Goal: Task Accomplishment & Management: Complete application form

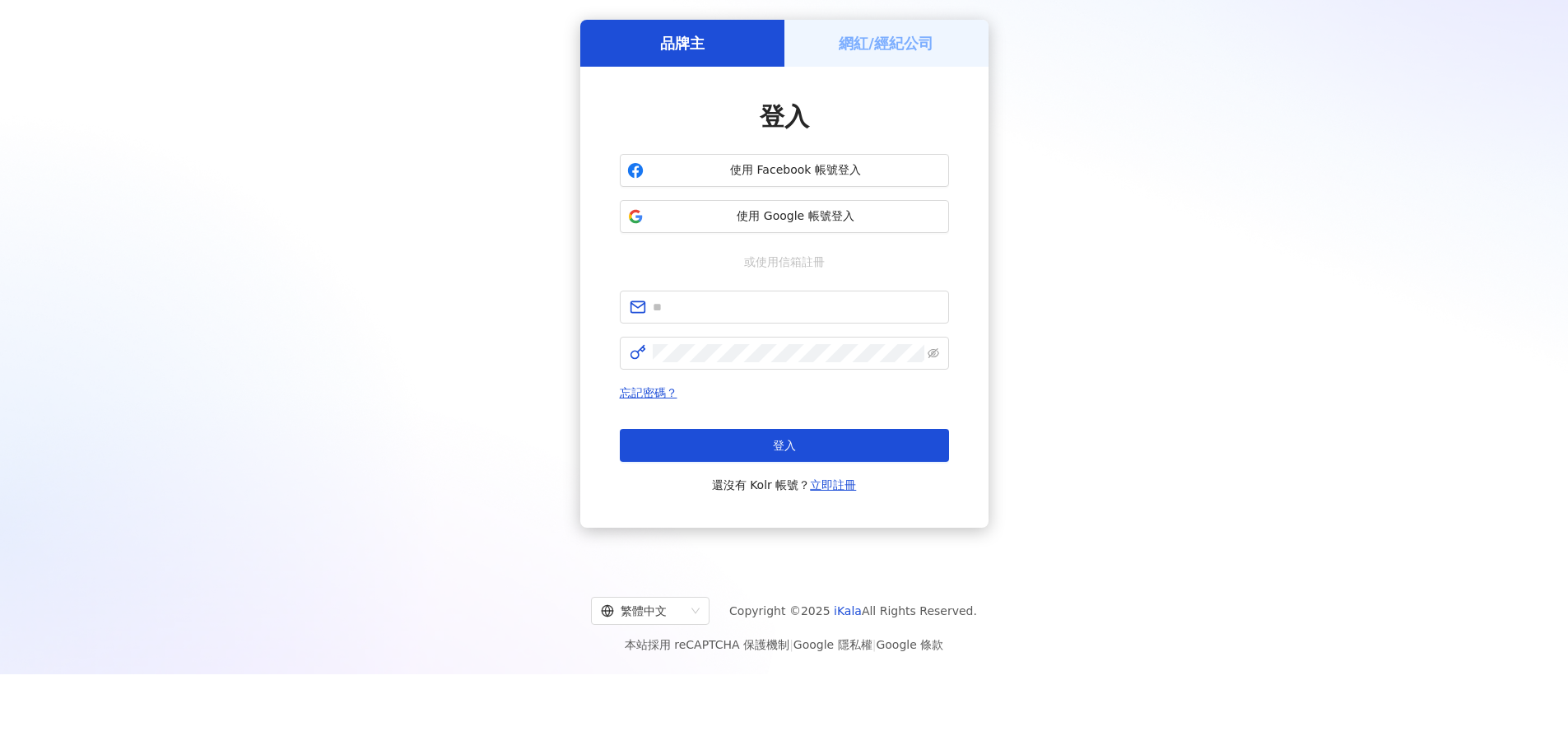
click at [794, 231] on button "使用 Google 帳號登入" at bounding box center [784, 217] width 329 height 33
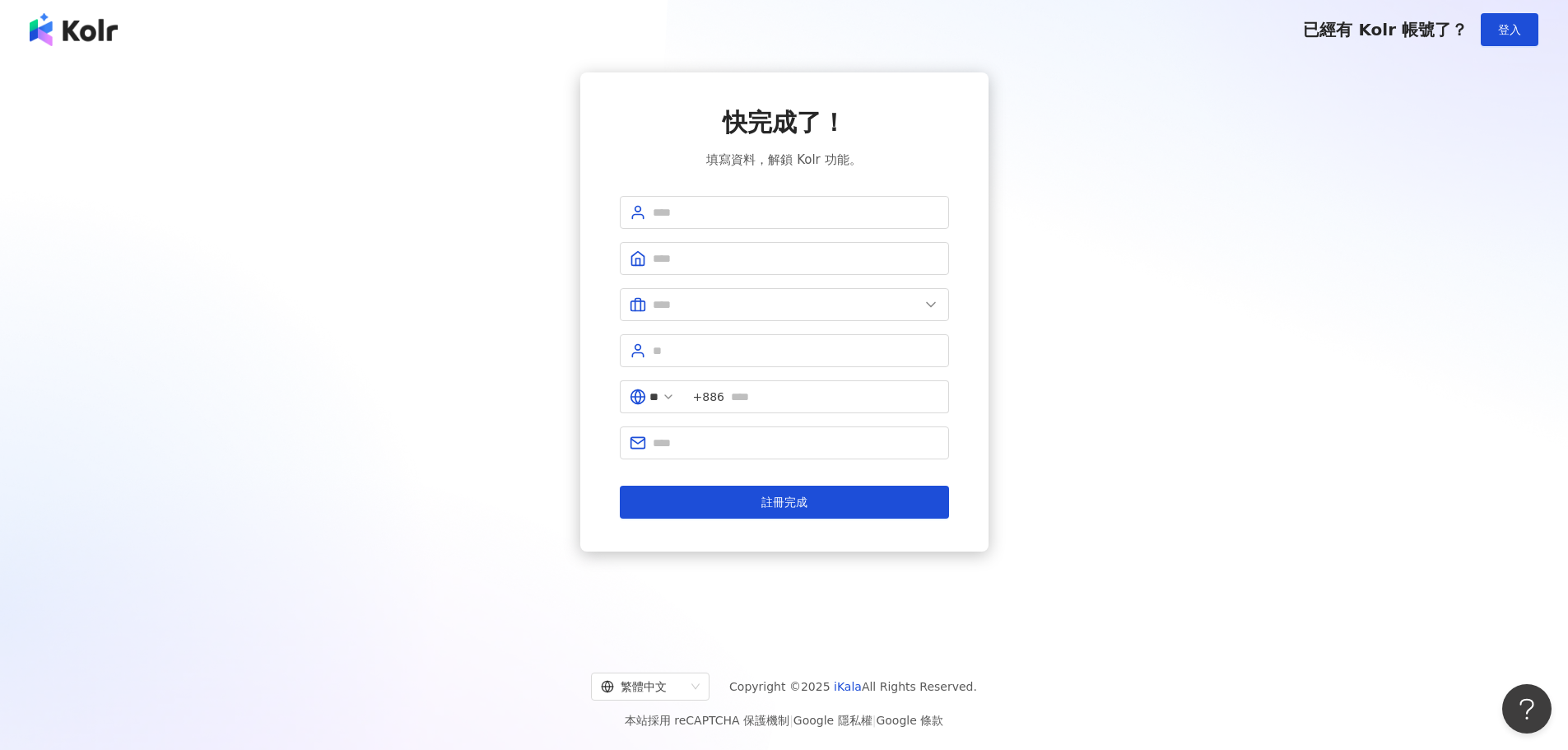
click at [1309, 146] on div "快完成了！ 填寫資料，解鎖 Kolr 功能。 ** +886 註冊完成" at bounding box center [784, 312] width 1529 height 478
click at [1505, 23] on span "登入" at bounding box center [1509, 29] width 23 height 13
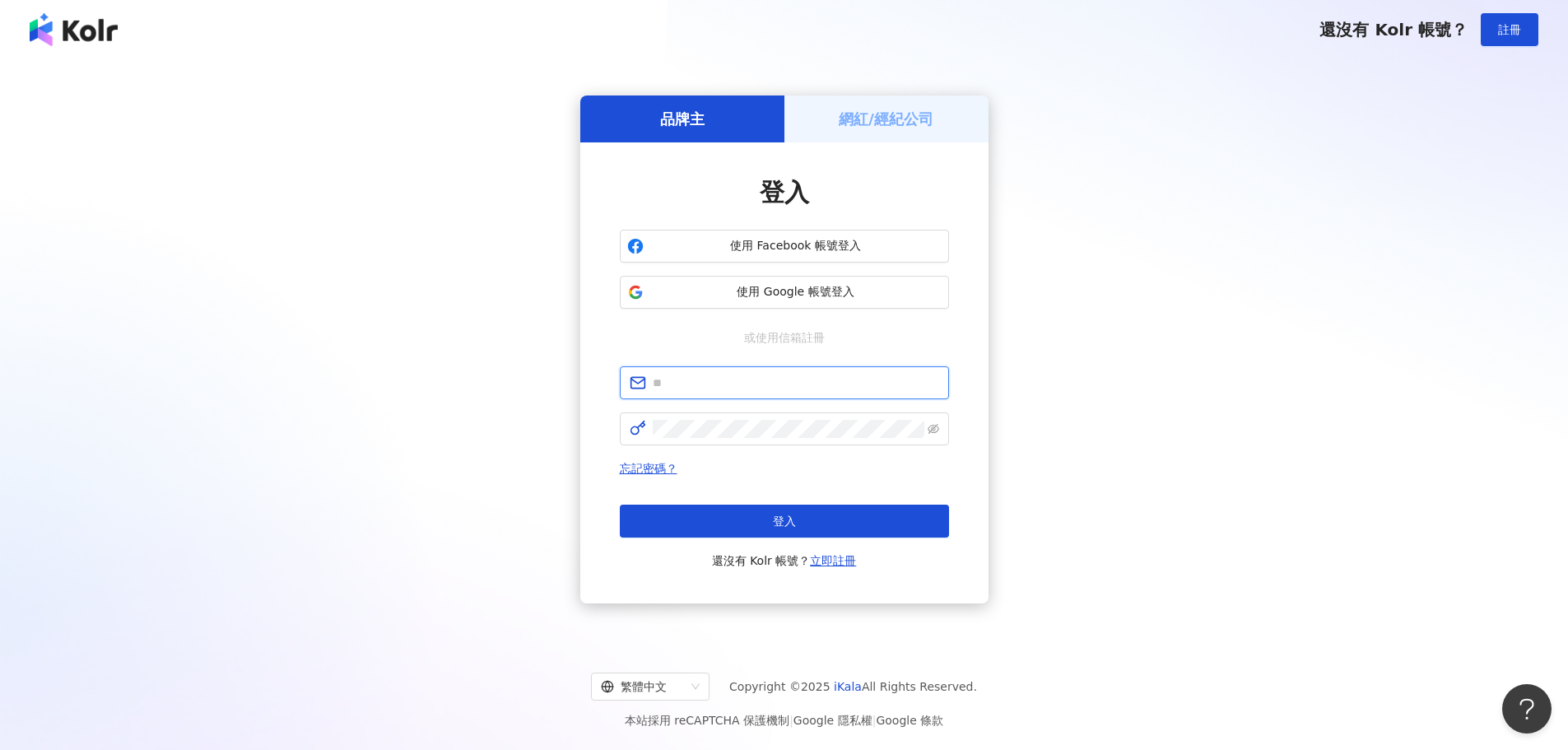
click at [736, 381] on input "text" at bounding box center [796, 382] width 287 height 18
paste input "**********"
type input "**********"
click at [819, 517] on button "登入" at bounding box center [784, 521] width 329 height 33
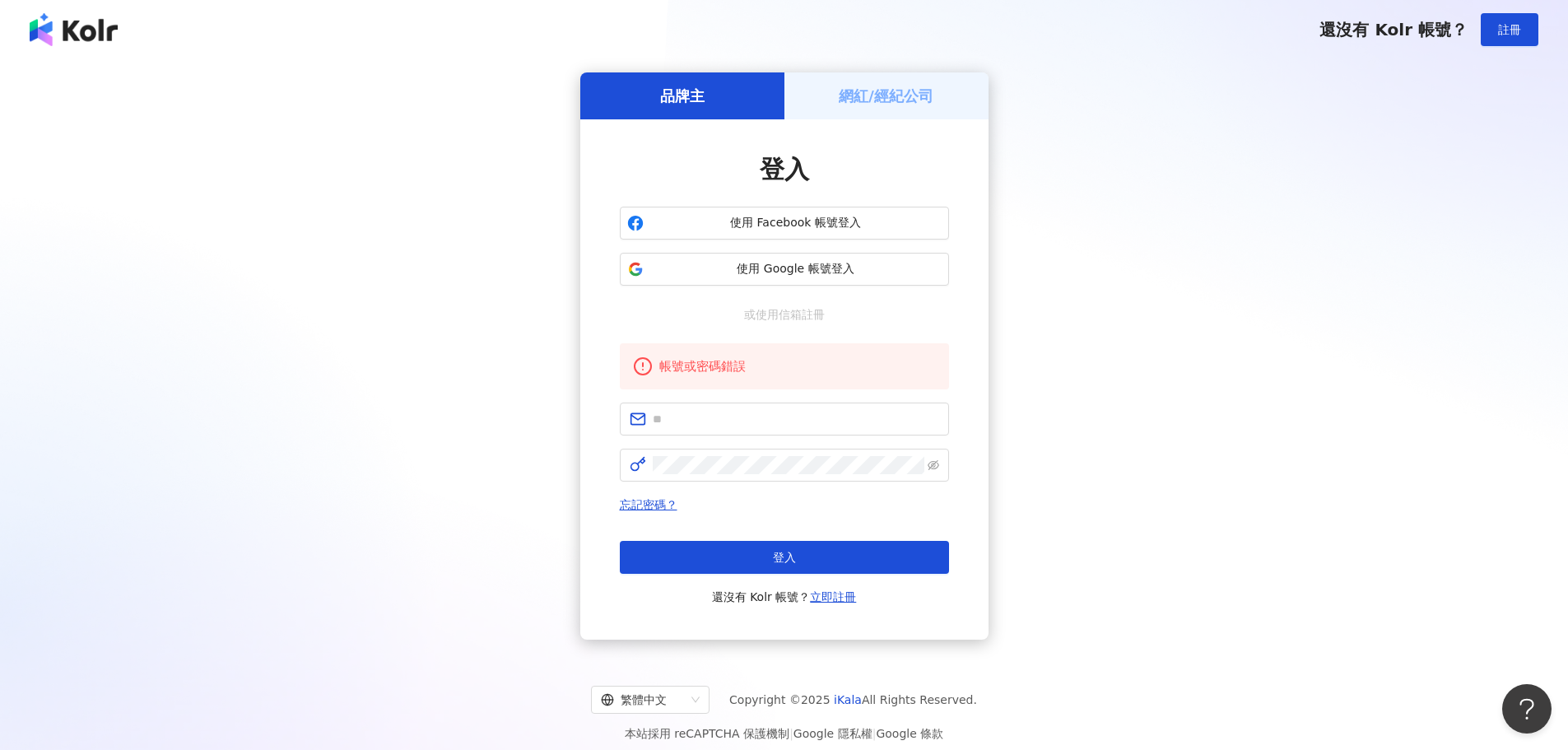
drag, startPoint x: 1309, startPoint y: 444, endPoint x: 1158, endPoint y: 316, distance: 198.0
click at [1302, 437] on div "品牌主 網紅/經紀公司 登入 使用 Facebook 帳號登入 使用 Google 帳號登入 或使用信箱註冊 帳號或密碼錯誤 忘記密碼？ 登入 還沒有 Kol…" at bounding box center [784, 355] width 1529 height 567
click at [899, 79] on div "網紅/經紀公司" at bounding box center [887, 96] width 204 height 47
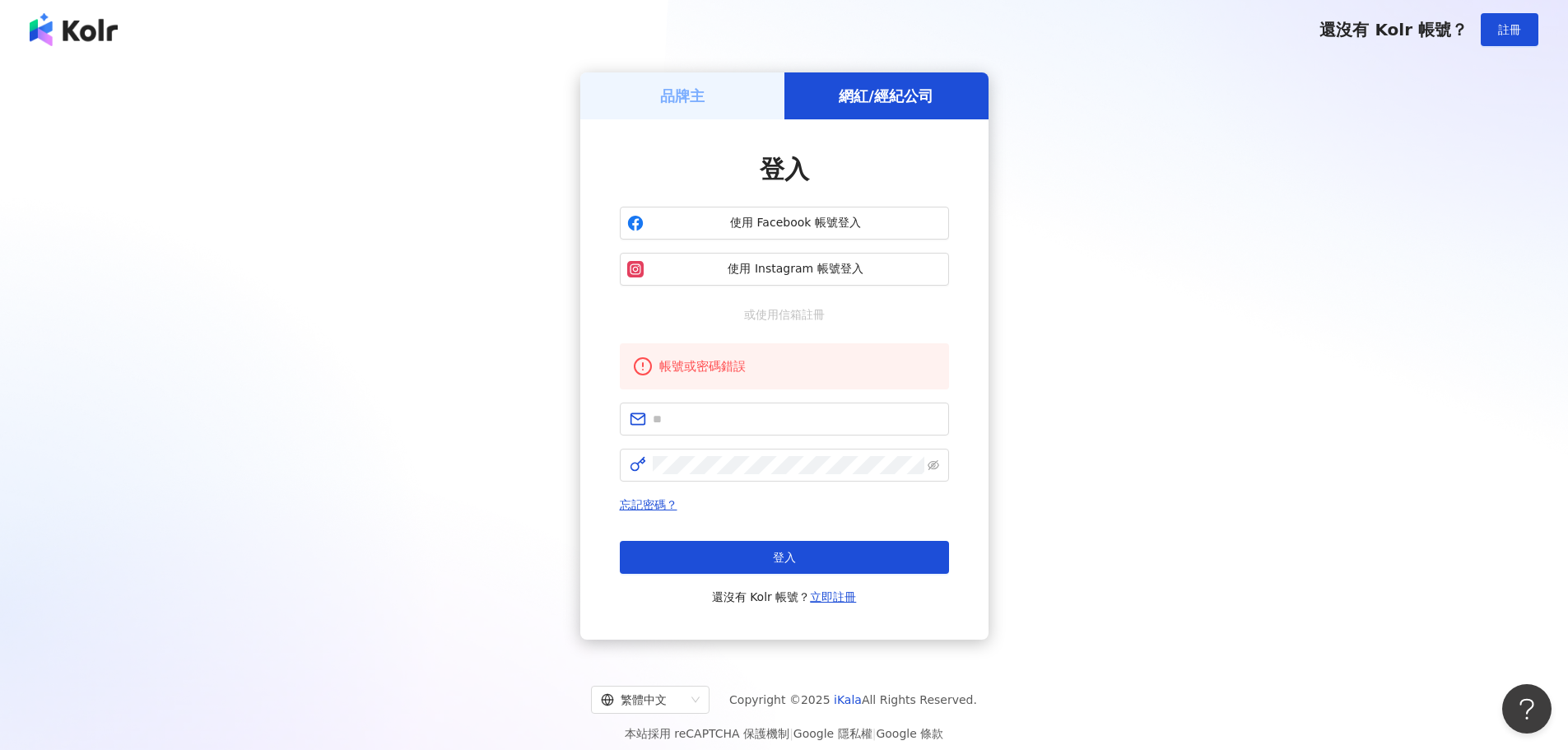
click at [879, 102] on h5 "網紅/經紀公司" at bounding box center [886, 96] width 94 height 21
click at [729, 113] on div "品牌主" at bounding box center [682, 96] width 204 height 47
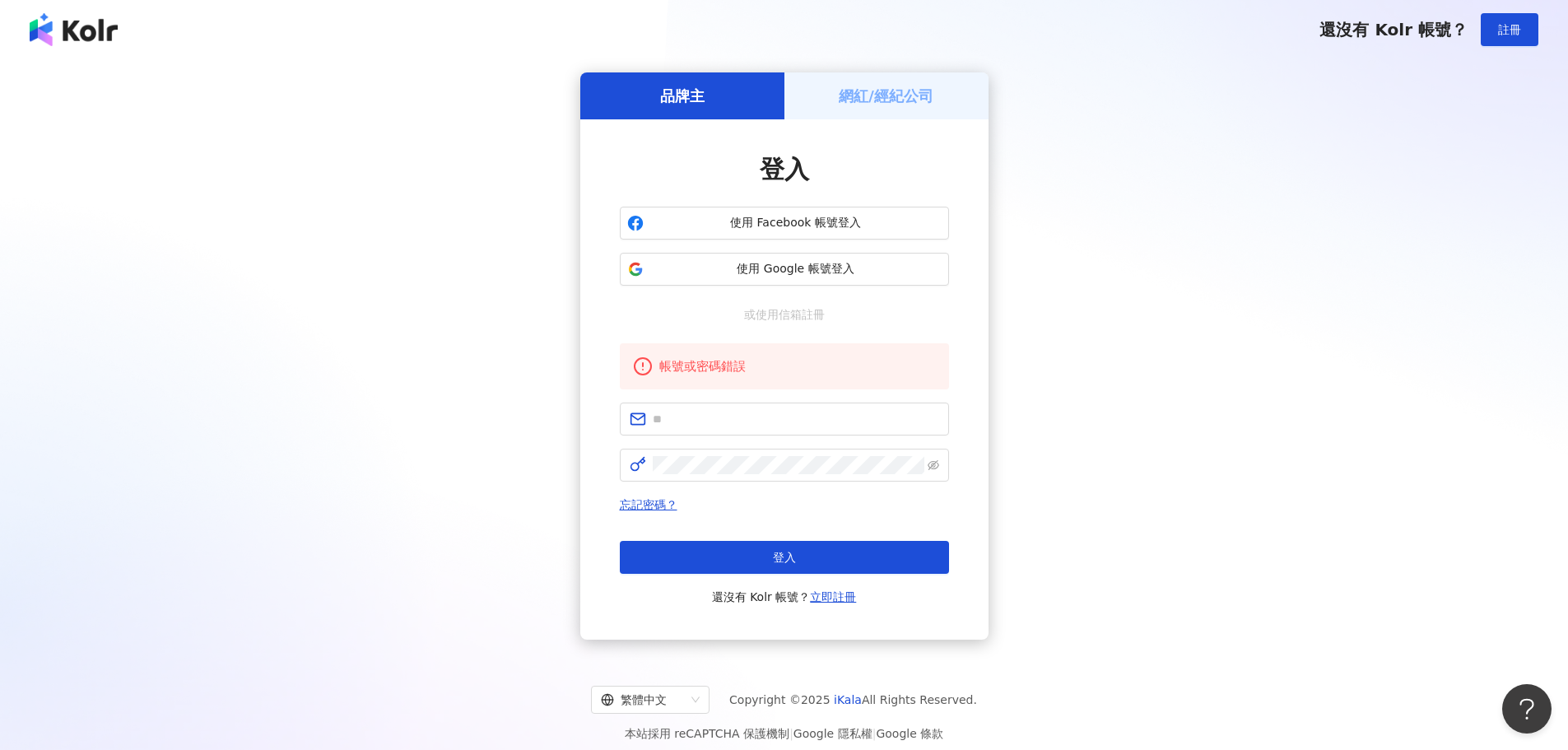
click at [1041, 429] on div "品牌主 網紅/經紀公司 登入 使用 Facebook 帳號登入 使用 Google 帳號登入 或使用信箱註冊 帳號或密碼錯誤 忘記密碼？ 登入 還沒有 Kol…" at bounding box center [784, 355] width 1529 height 567
drag, startPoint x: 1394, startPoint y: 373, endPoint x: 1446, endPoint y: 88, distance: 289.7
click at [1394, 354] on div "品牌主 網紅/經紀公司 登入 使用 Facebook 帳號登入 使用 Google 帳號登入 或使用信箱註冊 帳號或密碼錯誤 忘記密碼？ 登入 還沒有 Kol…" at bounding box center [784, 355] width 1529 height 567
click at [1385, 219] on div "品牌主 網紅/經紀公司 登入 使用 Facebook 帳號登入 使用 Google 帳號登入 或使用信箱註冊 帳號或密碼錯誤 忘記密碼？ 登入 還沒有 Kol…" at bounding box center [784, 355] width 1529 height 567
drag, startPoint x: 384, startPoint y: 353, endPoint x: 4, endPoint y: 355, distance: 380.0
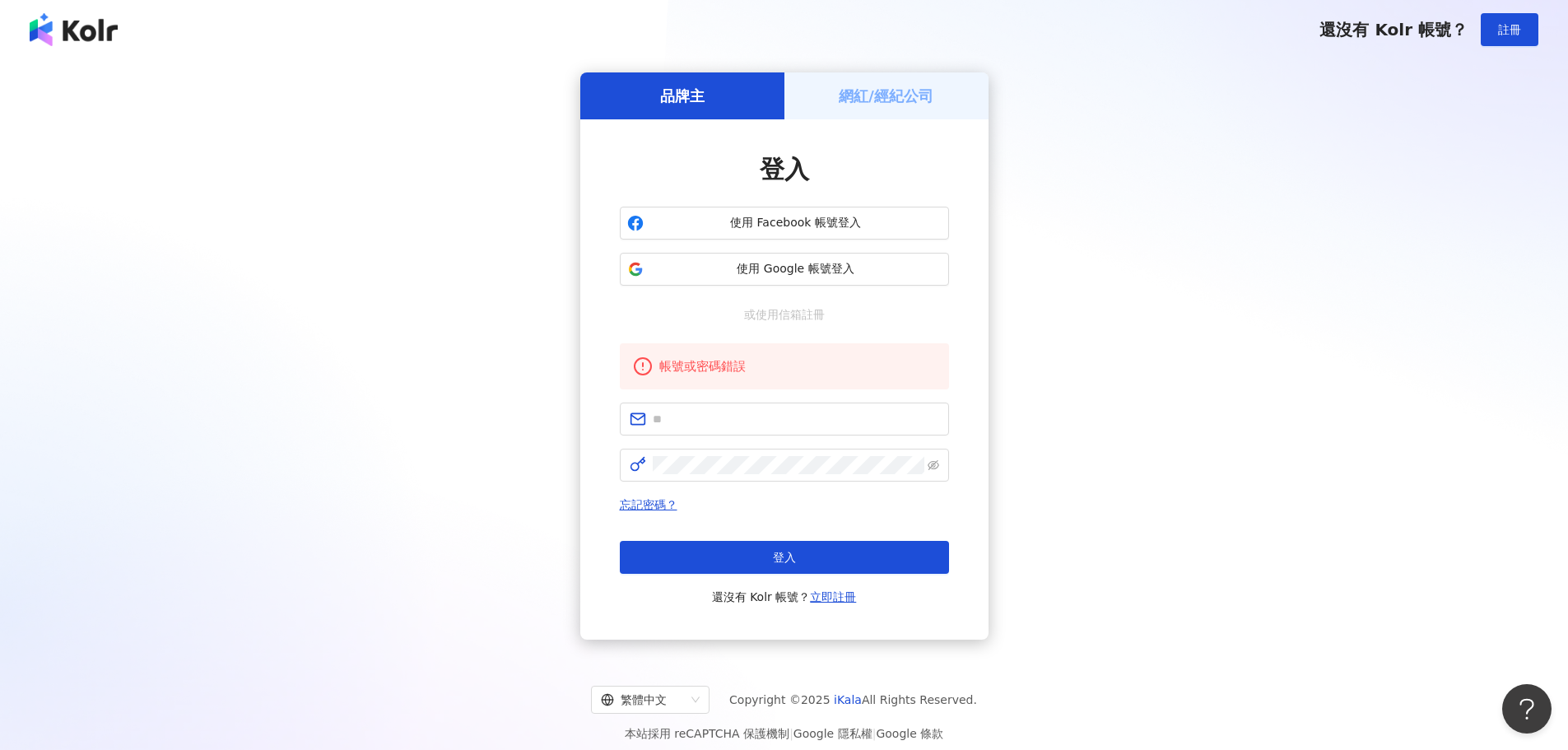
click at [381, 353] on div "品牌主 網紅/經紀公司 登入 使用 Facebook 帳號登入 使用 Google 帳號登入 或使用信箱註冊 帳號或密碼錯誤 忘記密碼？ 登入 還沒有 Kol…" at bounding box center [784, 355] width 1529 height 567
